Goal: Information Seeking & Learning: Compare options

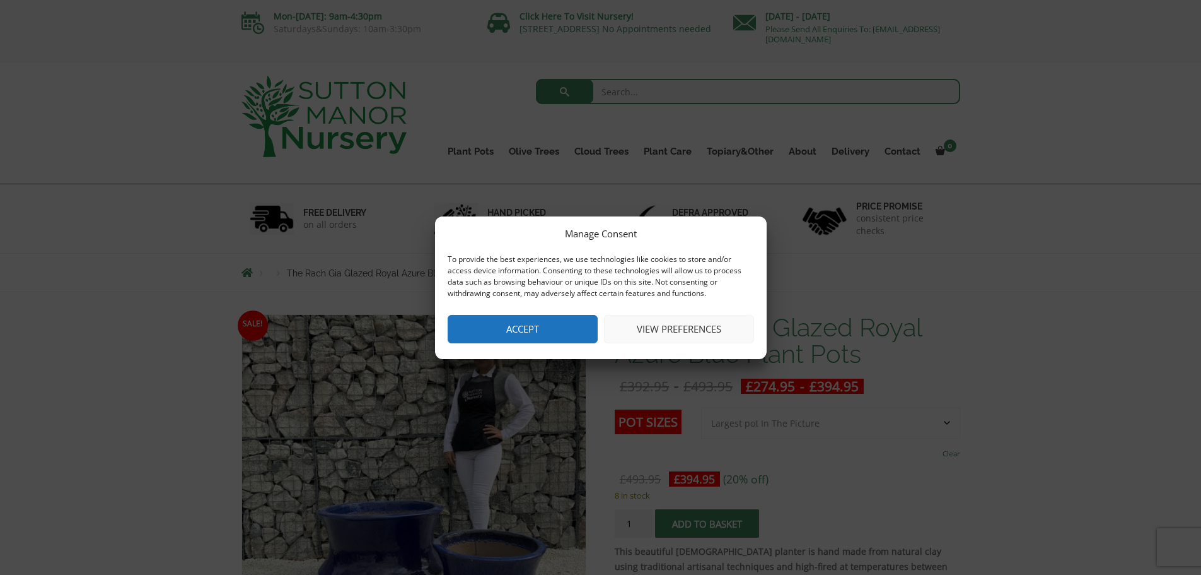
click at [558, 322] on button "Accept" at bounding box center [523, 329] width 150 height 28
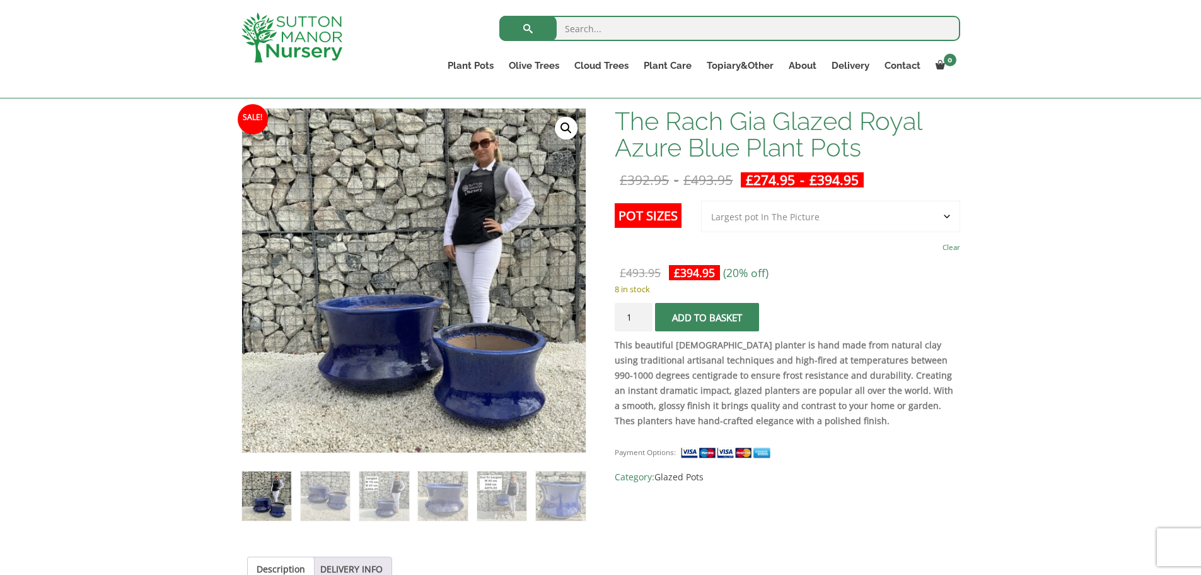
scroll to position [189, 0]
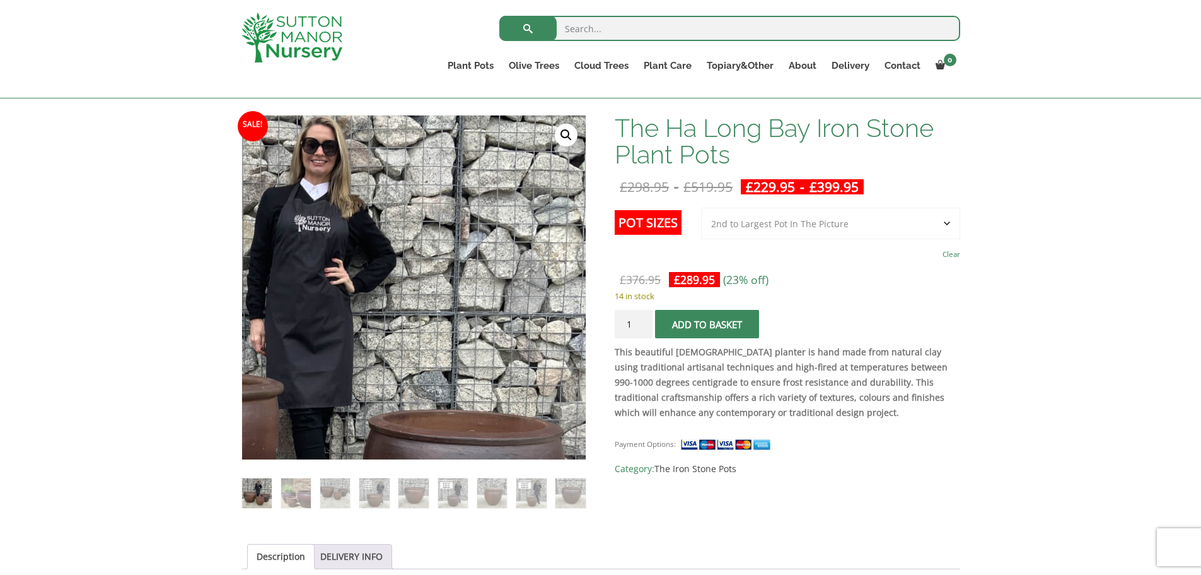
scroll to position [252, 0]
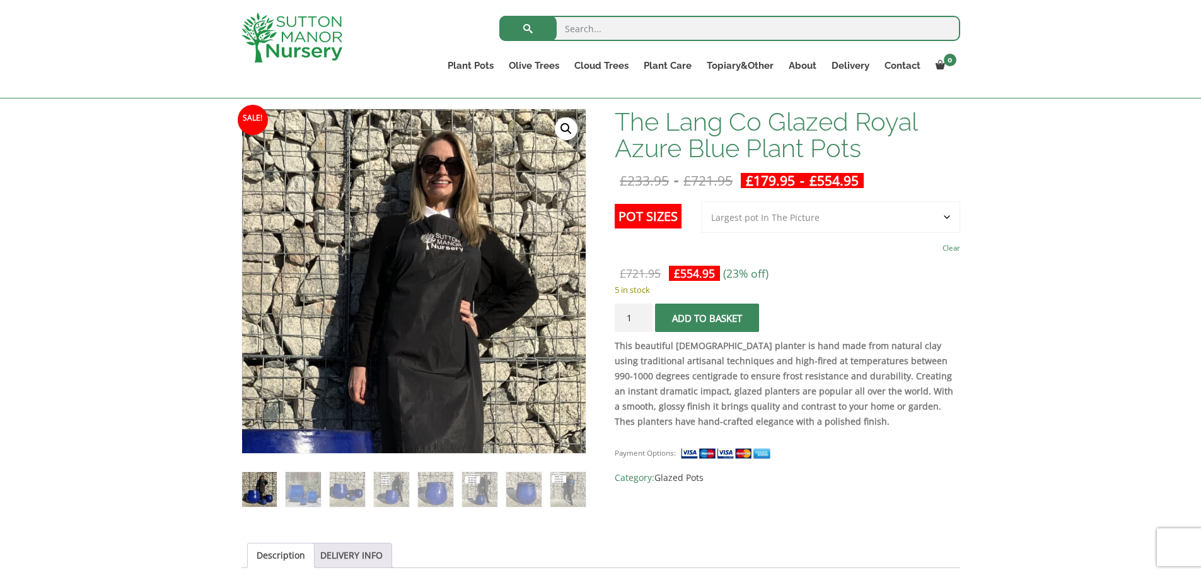
scroll to position [189, 0]
